Goal: Use online tool/utility: Utilize a website feature to perform a specific function

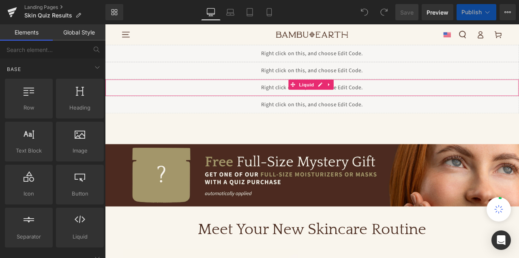
click at [366, 98] on link at bounding box center [370, 96] width 11 height 12
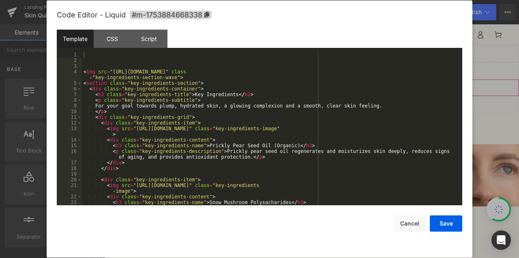
click at [346, 96] on icon at bounding box center [344, 96] width 6 height 6
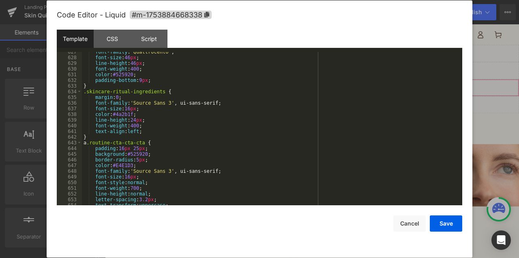
scroll to position [4286, 0]
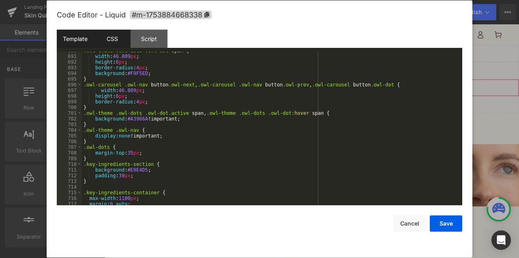
click at [117, 39] on div "CSS" at bounding box center [112, 39] width 37 height 18
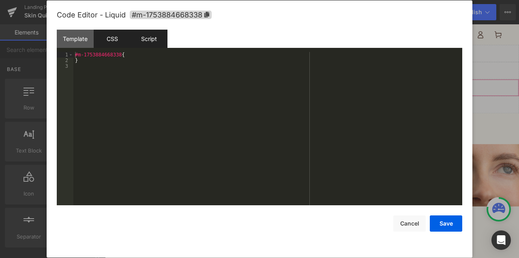
click at [145, 39] on div "Script" at bounding box center [148, 39] width 37 height 18
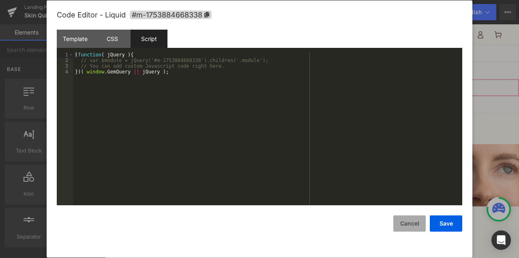
click at [414, 220] on button "Cancel" at bounding box center [409, 223] width 32 height 16
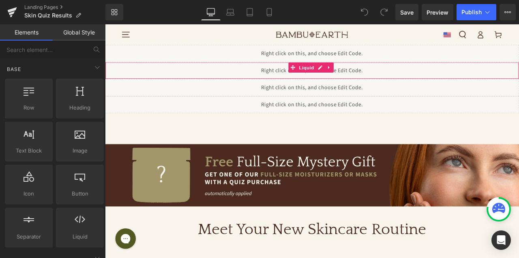
click at [359, 76] on div "Liquid" at bounding box center [350, 79] width 490 height 20
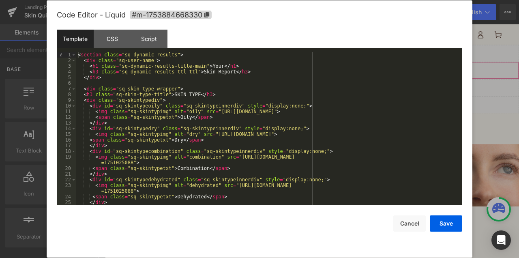
scroll to position [0, 0]
click at [116, 32] on div "CSS" at bounding box center [112, 39] width 37 height 18
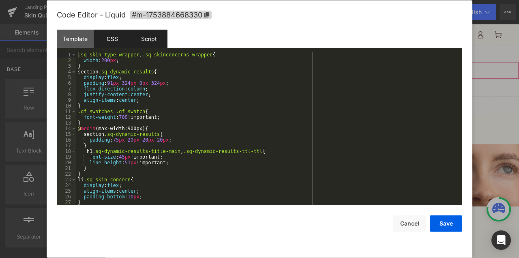
click at [146, 36] on div "Script" at bounding box center [148, 39] width 37 height 18
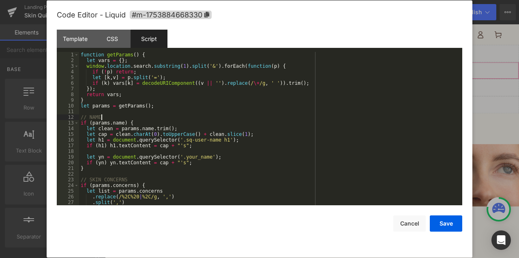
click at [174, 120] on div "function getParams ( ) { let vars = { } ; window . location . search . substrin…" at bounding box center [269, 134] width 380 height 164
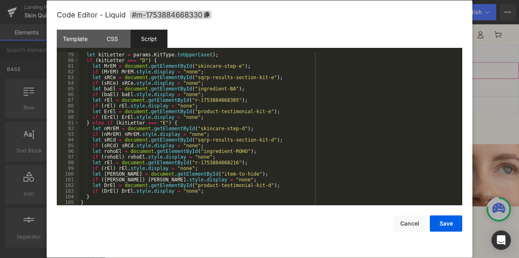
scroll to position [442, 0]
click at [425, 226] on div "Save Cancel" at bounding box center [259, 218] width 405 height 26
click at [418, 225] on button "Cancel" at bounding box center [409, 223] width 32 height 16
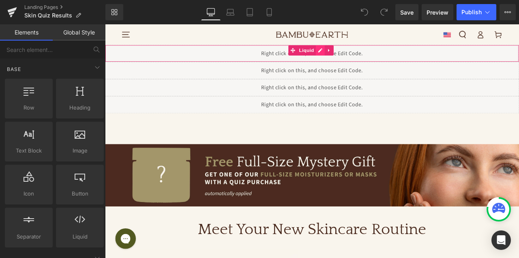
click at [361, 56] on div "Liquid" at bounding box center [350, 59] width 490 height 20
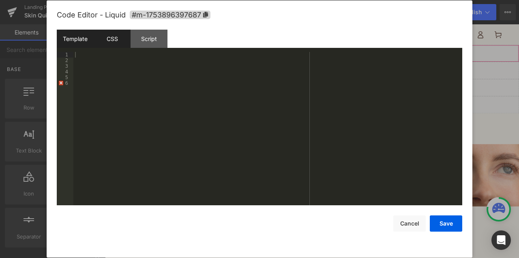
click at [124, 43] on div "CSS" at bounding box center [112, 39] width 37 height 18
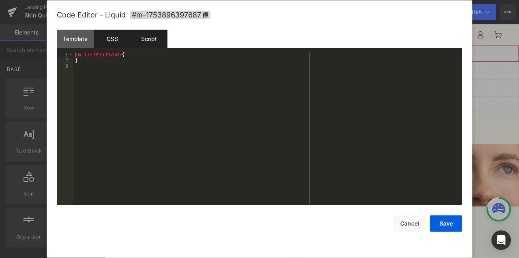
click at [152, 40] on div "Script" at bounding box center [148, 39] width 37 height 18
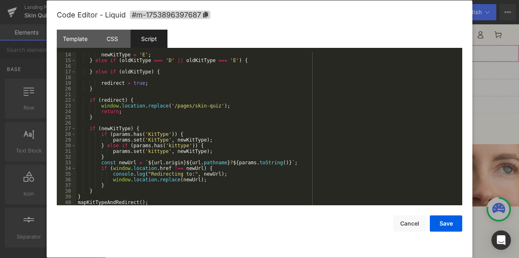
scroll to position [0, 0]
